Goal: Information Seeking & Learning: Find specific fact

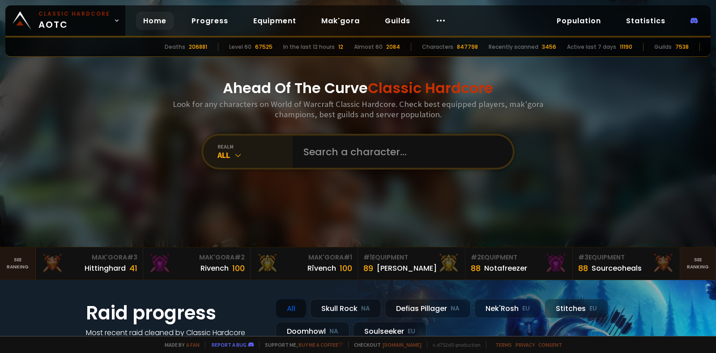
click at [216, 141] on div "realm All" at bounding box center [248, 152] width 90 height 32
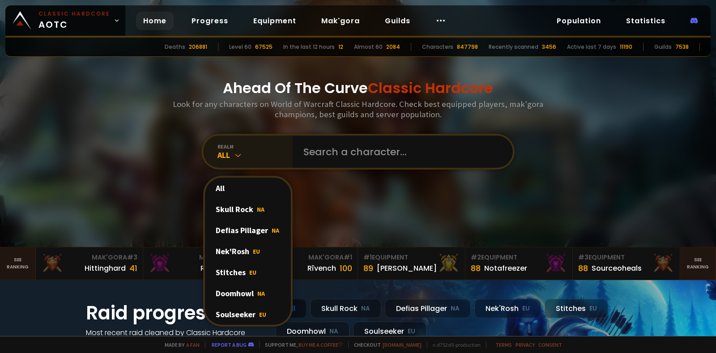
click at [218, 147] on div "realm" at bounding box center [255, 146] width 75 height 7
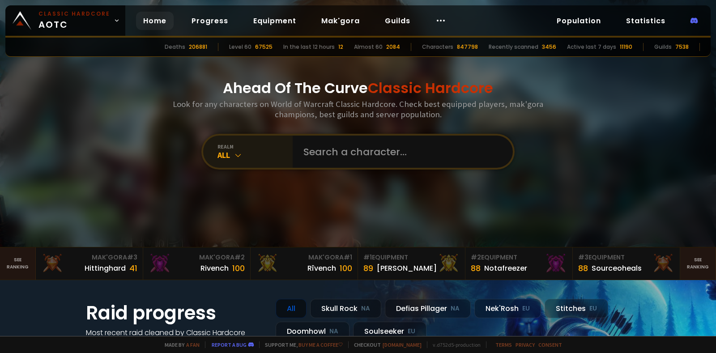
click at [220, 153] on div "All" at bounding box center [255, 155] width 75 height 10
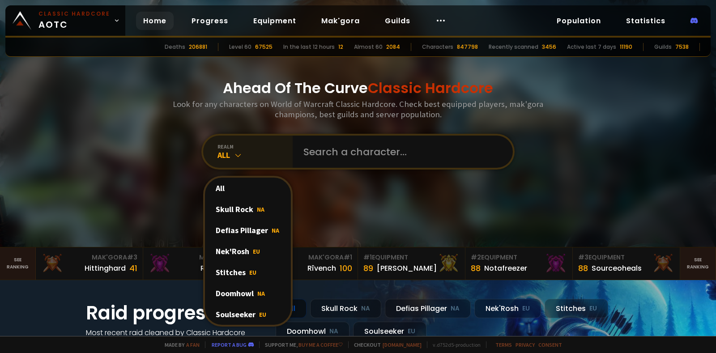
click at [263, 147] on div "realm" at bounding box center [255, 146] width 75 height 7
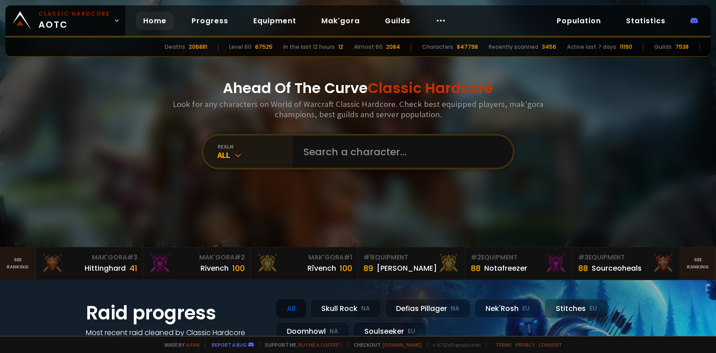
click at [227, 160] on div "All" at bounding box center [255, 155] width 75 height 10
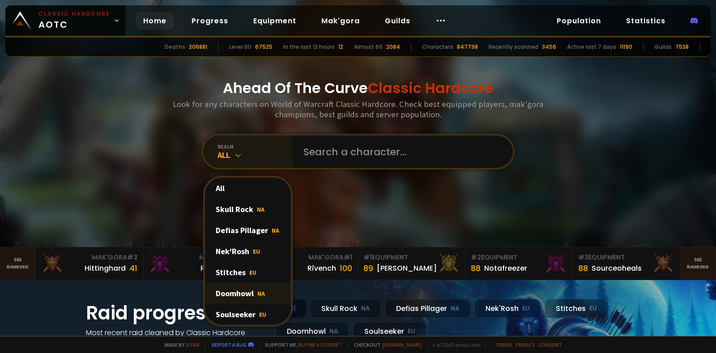
click at [234, 296] on div "Doomhowl NA" at bounding box center [248, 293] width 86 height 21
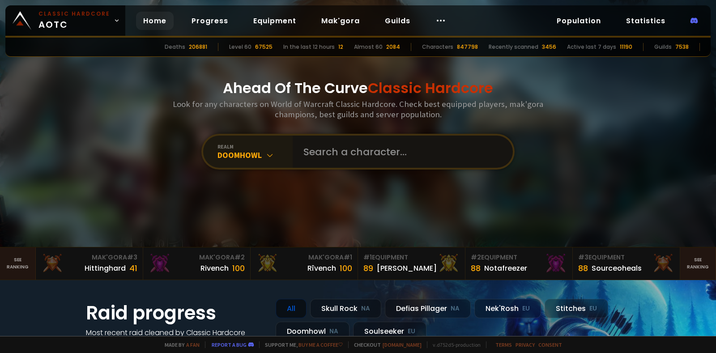
click at [337, 154] on input "text" at bounding box center [400, 152] width 204 height 32
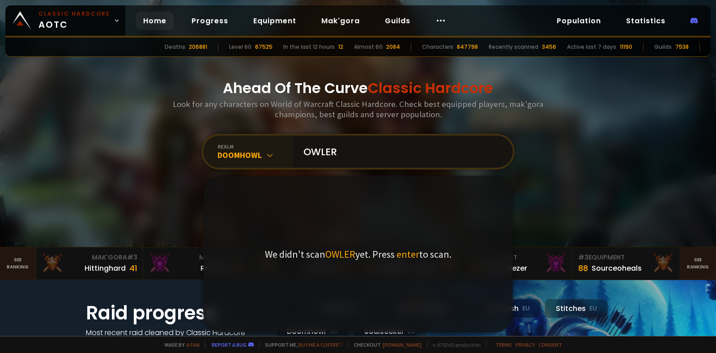
type input "OWLERY"
